Goal: Task Accomplishment & Management: Manage account settings

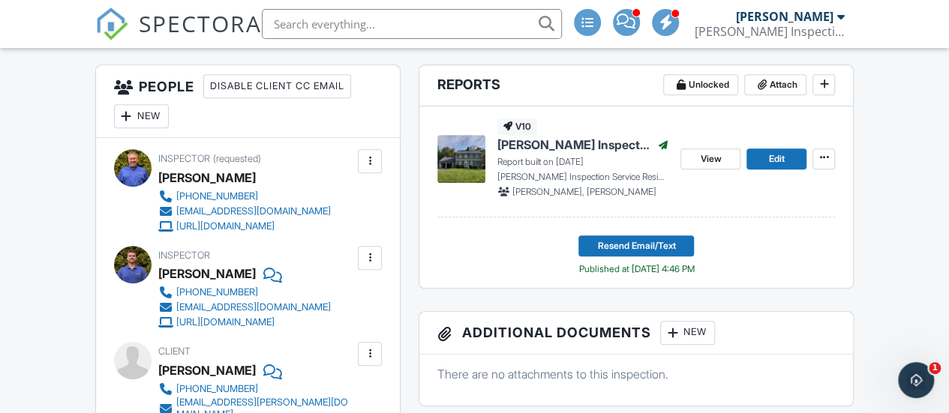
scroll to position [375, 0]
click at [769, 151] on span "Edit" at bounding box center [777, 158] width 16 height 15
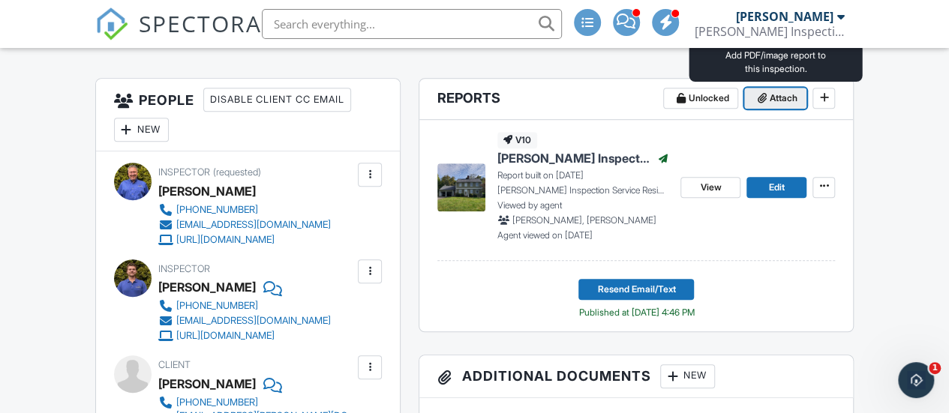
click at [775, 92] on span "Attach" at bounding box center [783, 98] width 28 height 15
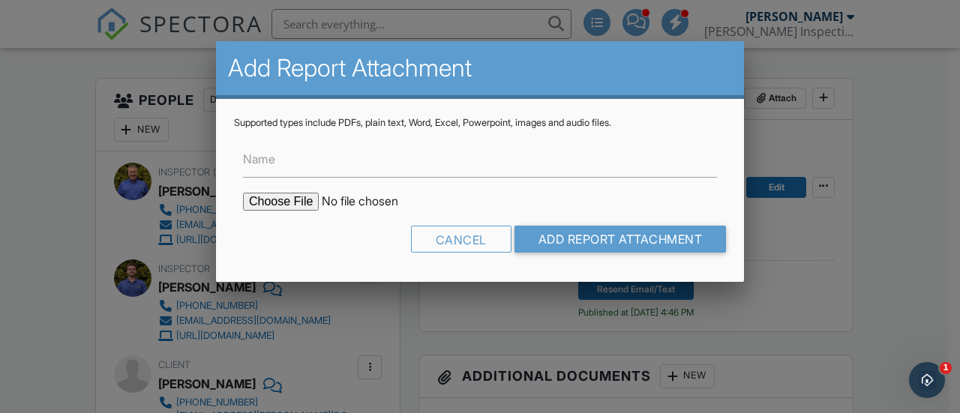
click at [274, 202] on input "file" at bounding box center [370, 202] width 255 height 18
type input "C:\fakepath\29 Meeker Hill Rd Redding_WDI report.pdf"
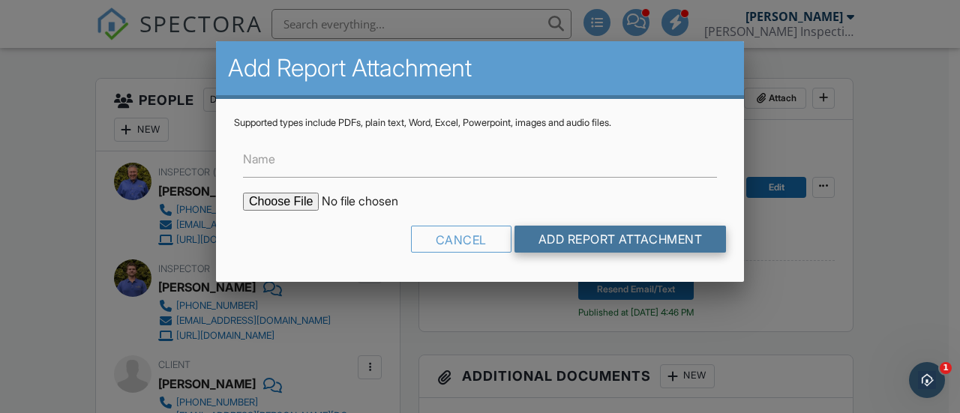
click at [555, 233] on input "Add Report Attachment" at bounding box center [620, 239] width 212 height 27
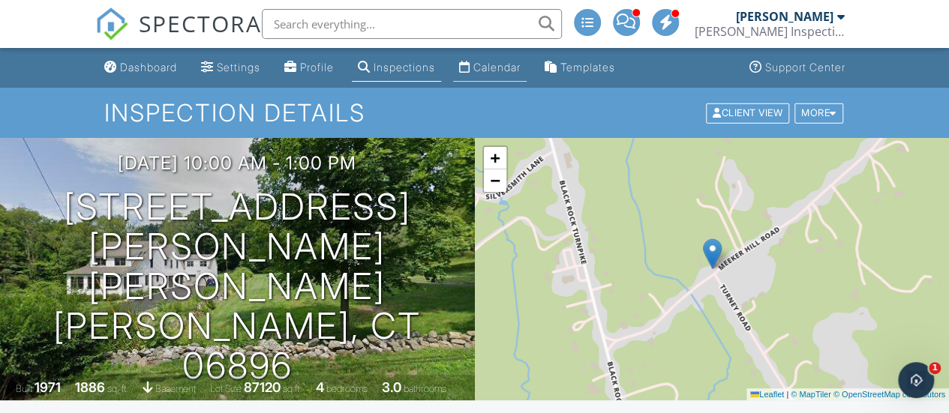
click at [520, 70] on div "Calendar" at bounding box center [496, 67] width 47 height 13
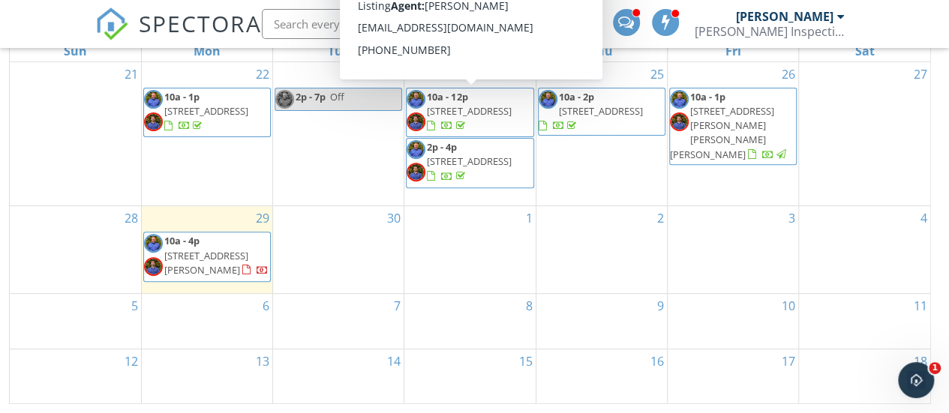
scroll to position [124, 0]
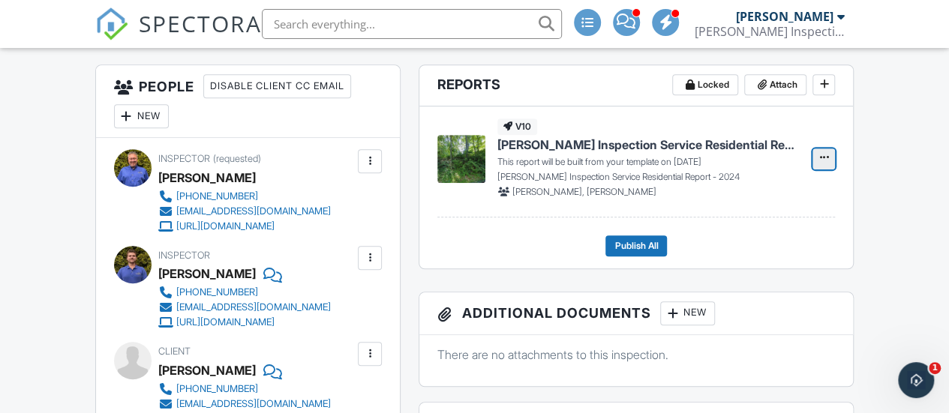
click at [823, 157] on icon at bounding box center [823, 157] width 9 height 10
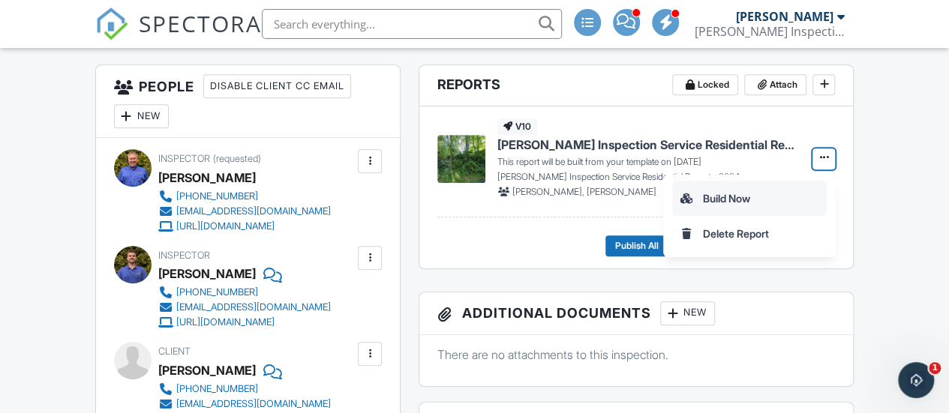
click at [775, 206] on input "Build Now" at bounding box center [749, 198] width 153 height 34
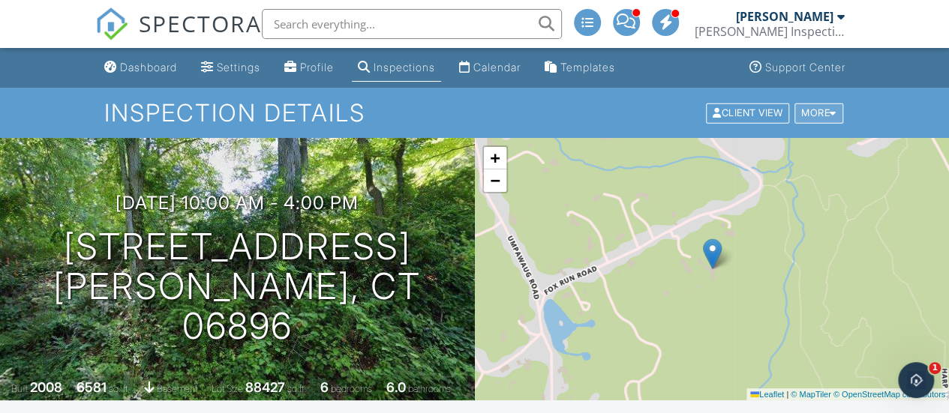
click at [813, 112] on div "More" at bounding box center [818, 113] width 49 height 20
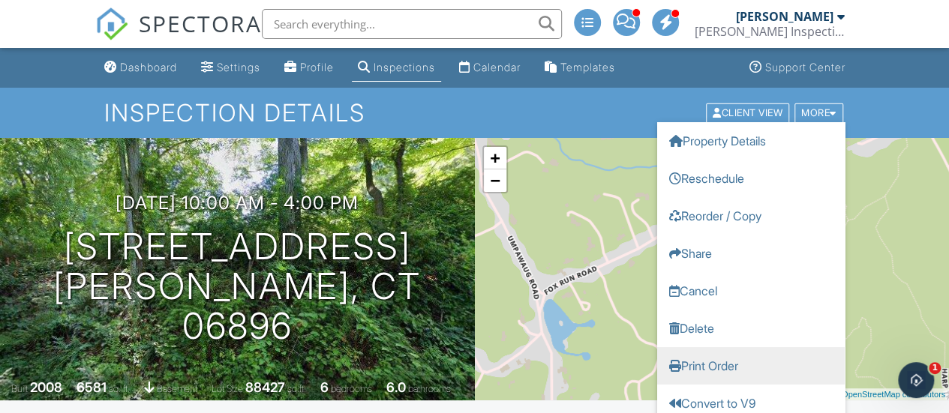
click at [743, 362] on link "Print Order" at bounding box center [750, 364] width 187 height 37
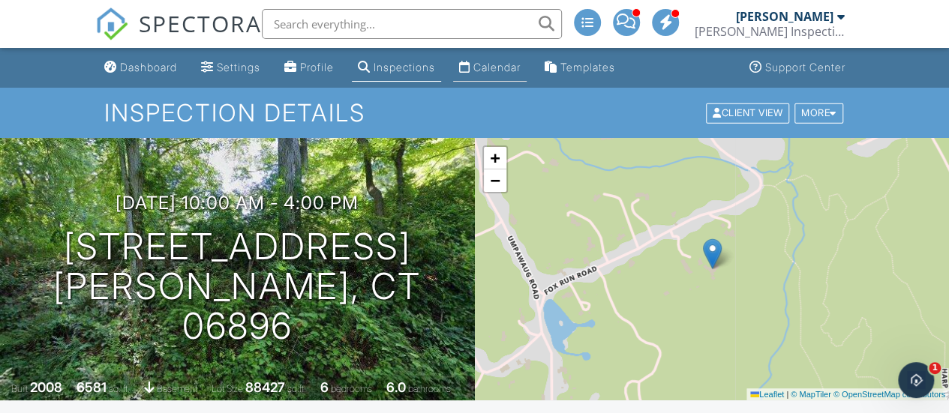
click at [510, 67] on div "Calendar" at bounding box center [496, 67] width 47 height 13
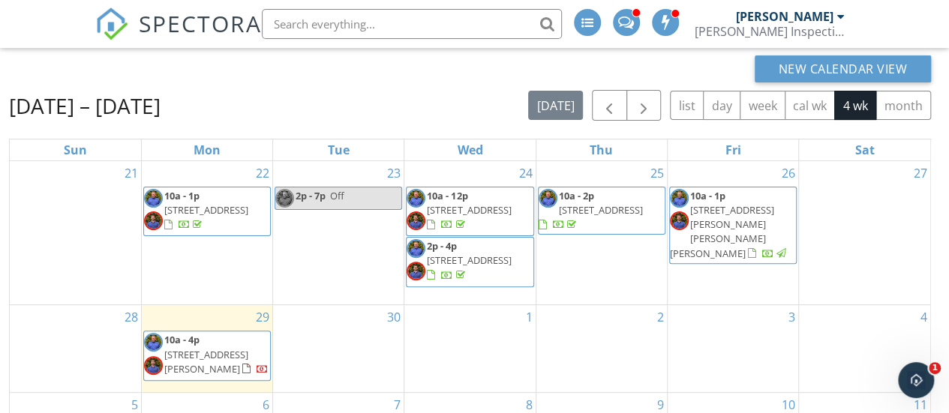
scroll to position [124, 0]
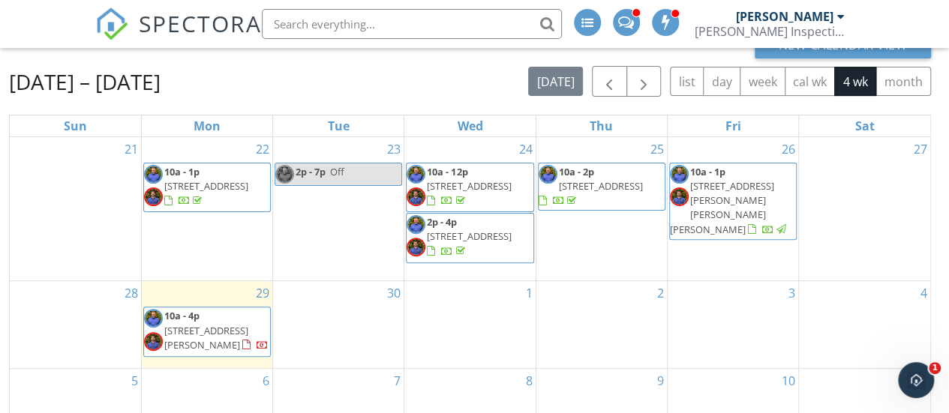
click at [223, 324] on span "34 Fox Run Rd, Redding 06896" at bounding box center [206, 338] width 84 height 28
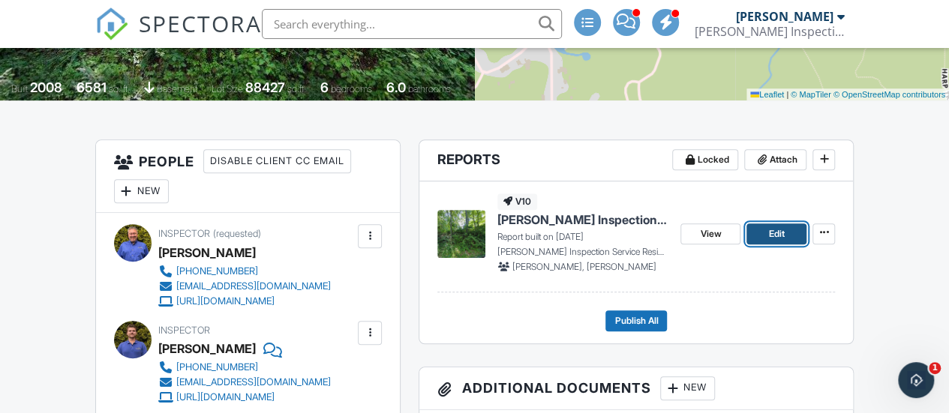
click at [771, 233] on span "Edit" at bounding box center [777, 233] width 16 height 15
